Goal: Find specific fact: Find contact information

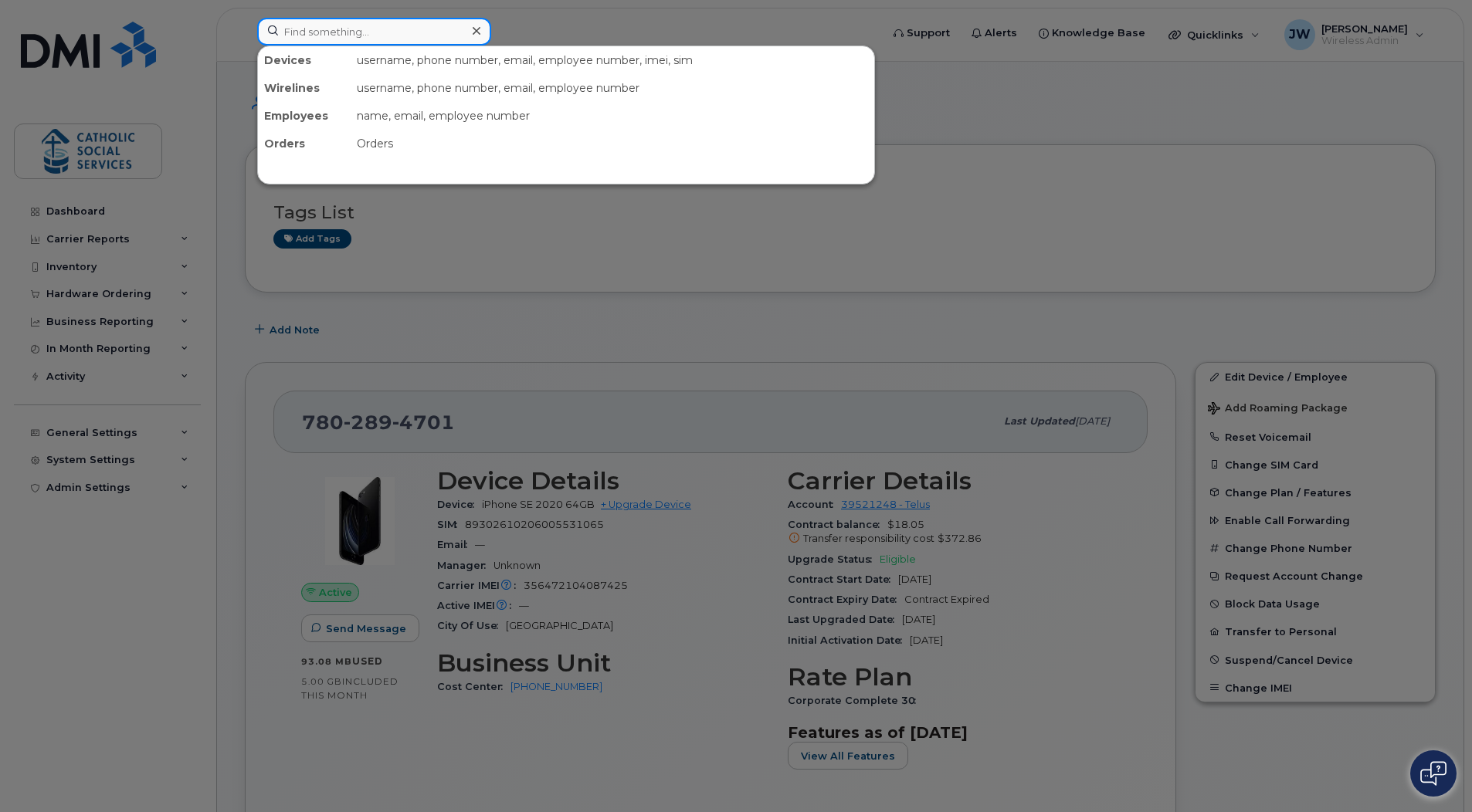
click at [359, 22] on input at bounding box center [373, 31] width 234 height 28
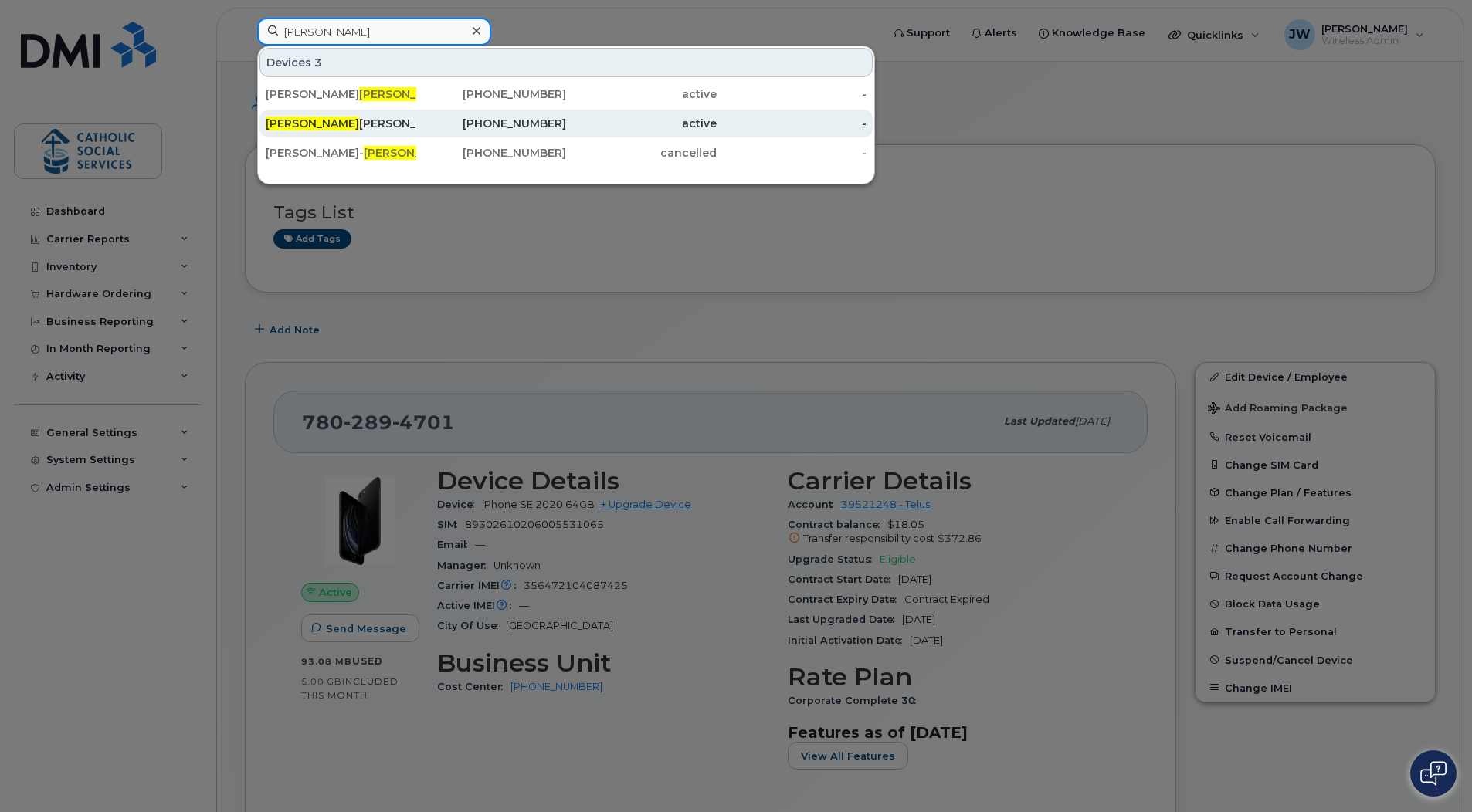
type input "[PERSON_NAME]"
click at [320, 121] on div "[PERSON_NAME]" at bounding box center [340, 123] width 151 height 15
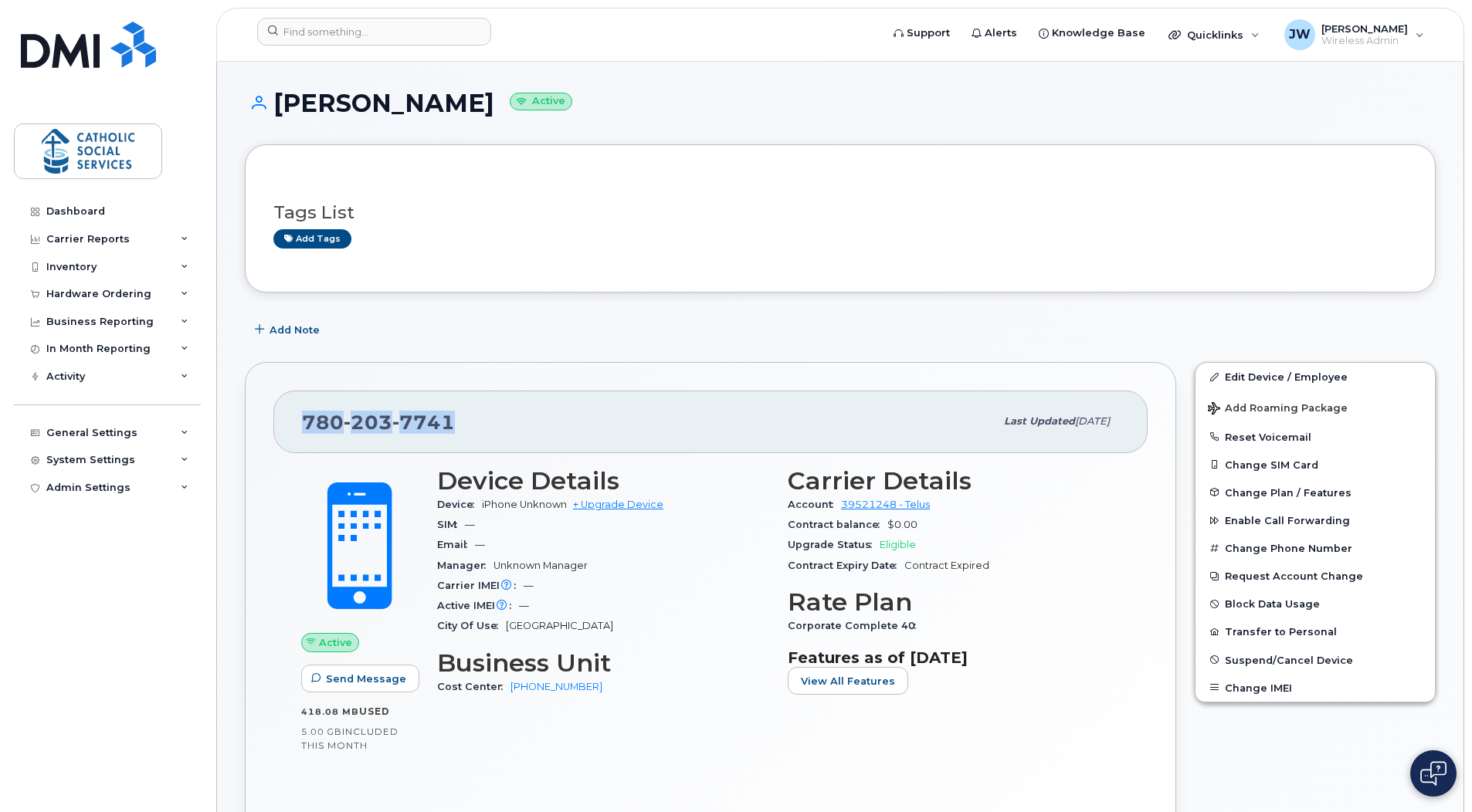
drag, startPoint x: 469, startPoint y: 412, endPoint x: 285, endPoint y: 413, distance: 184.0
click at [285, 413] on div "[PHONE_NUMBER] Last updated [DATE]" at bounding box center [710, 421] width 874 height 62
copy span "[PHONE_NUMBER]"
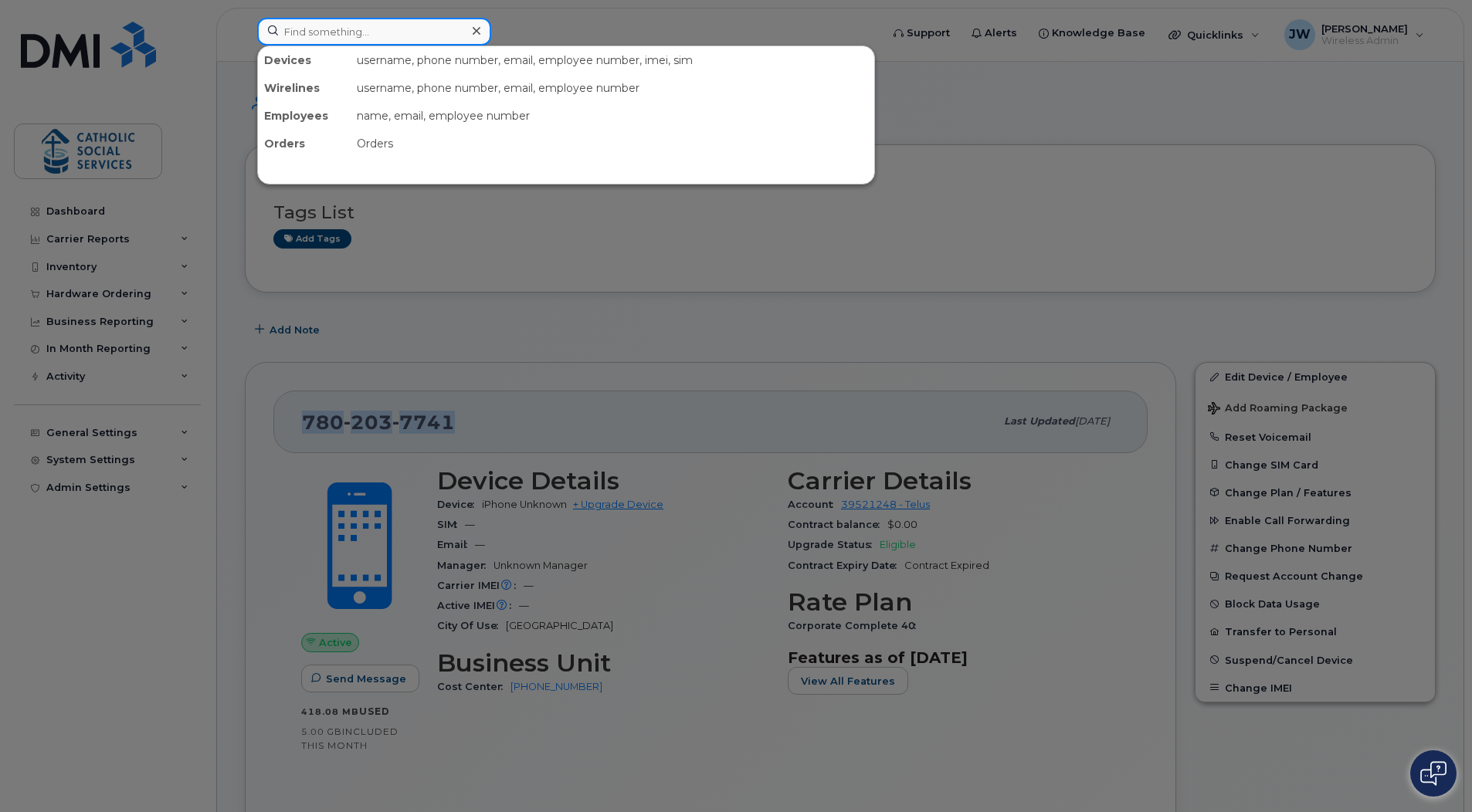
click at [328, 31] on input at bounding box center [373, 31] width 234 height 28
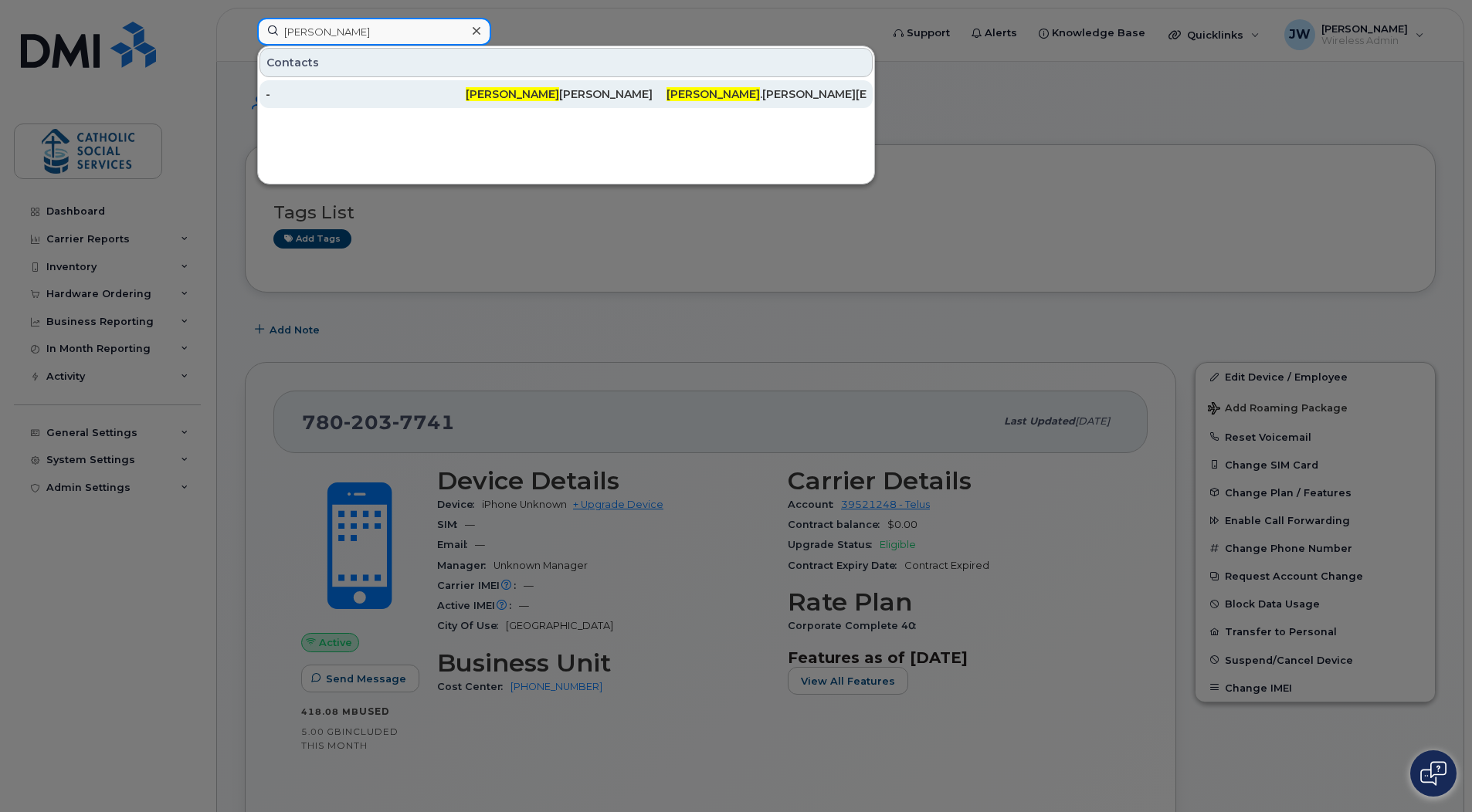
type input "[PERSON_NAME]"
click at [504, 93] on div "[PERSON_NAME]" at bounding box center [565, 94] width 200 height 15
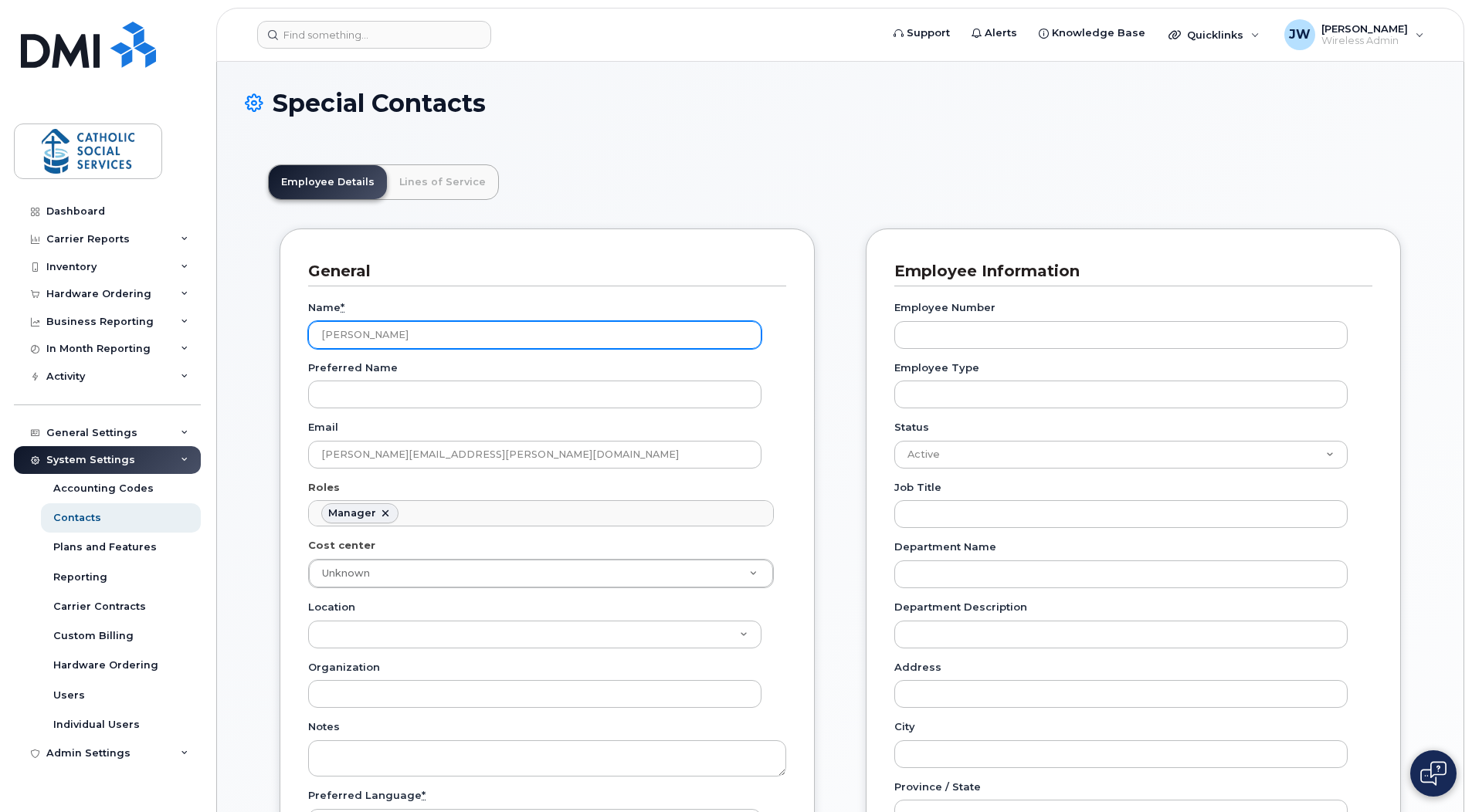
scroll to position [119, 0]
